Goal: Information Seeking & Learning: Understand process/instructions

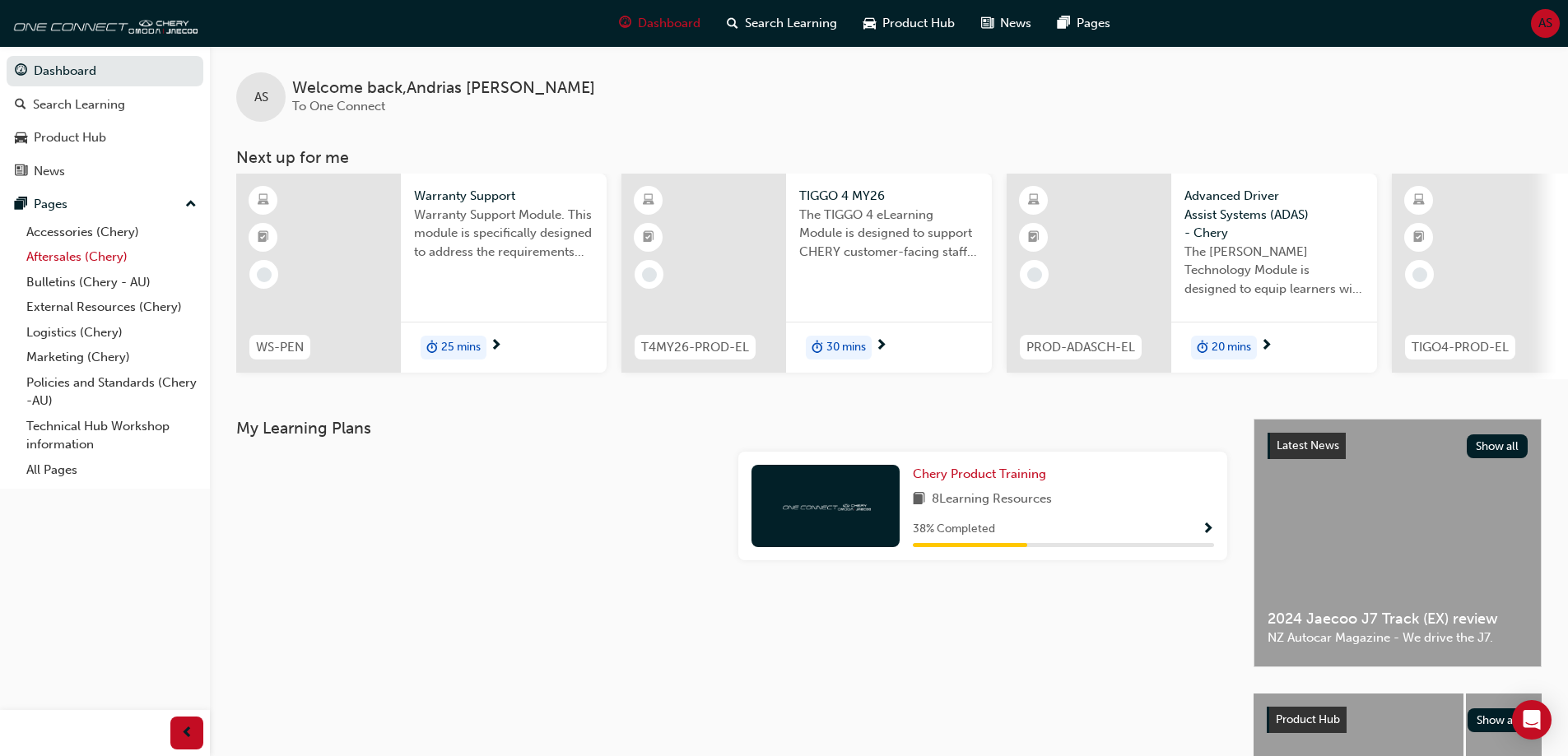
drag, startPoint x: 90, startPoint y: 253, endPoint x: 98, endPoint y: 257, distance: 8.9
click at [90, 254] on link "Aftersales (Chery)" at bounding box center [111, 257] width 184 height 25
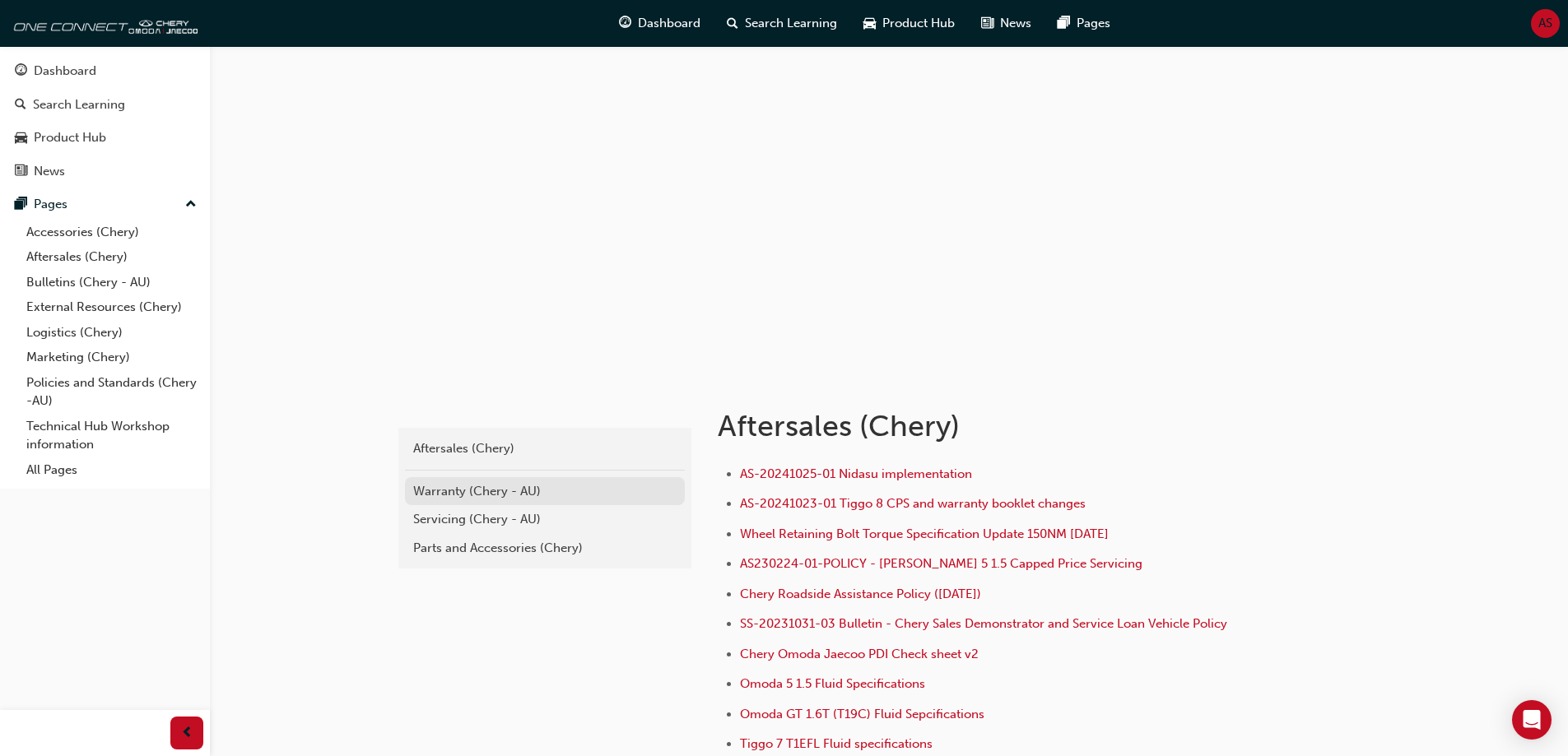
click at [493, 489] on div "Warranty (Chery - AU)" at bounding box center [545, 492] width 263 height 19
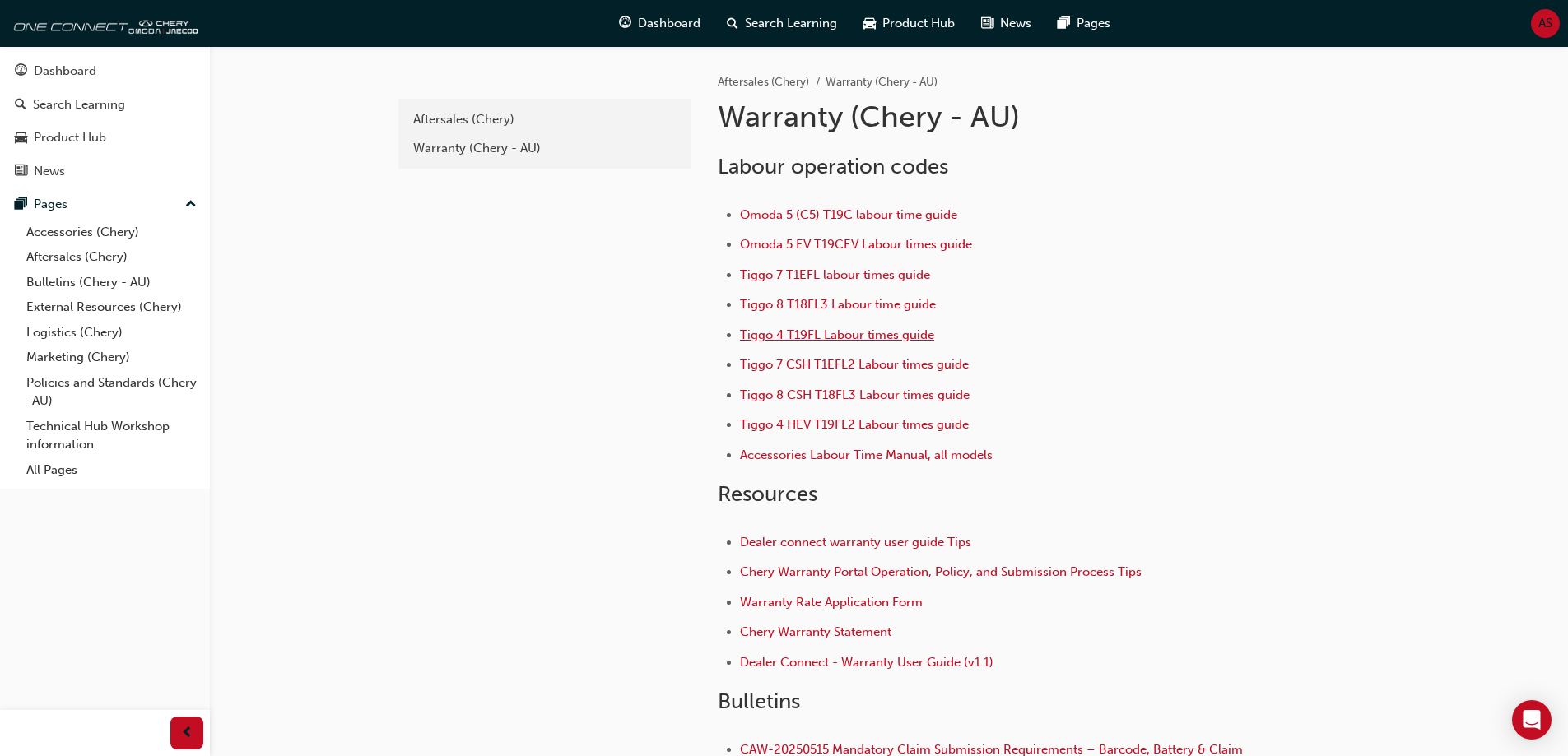
click at [830, 331] on span "Tiggo 4 T19FL Labour times guide" at bounding box center [837, 334] width 195 height 15
